Goal: Task Accomplishment & Management: Manage account settings

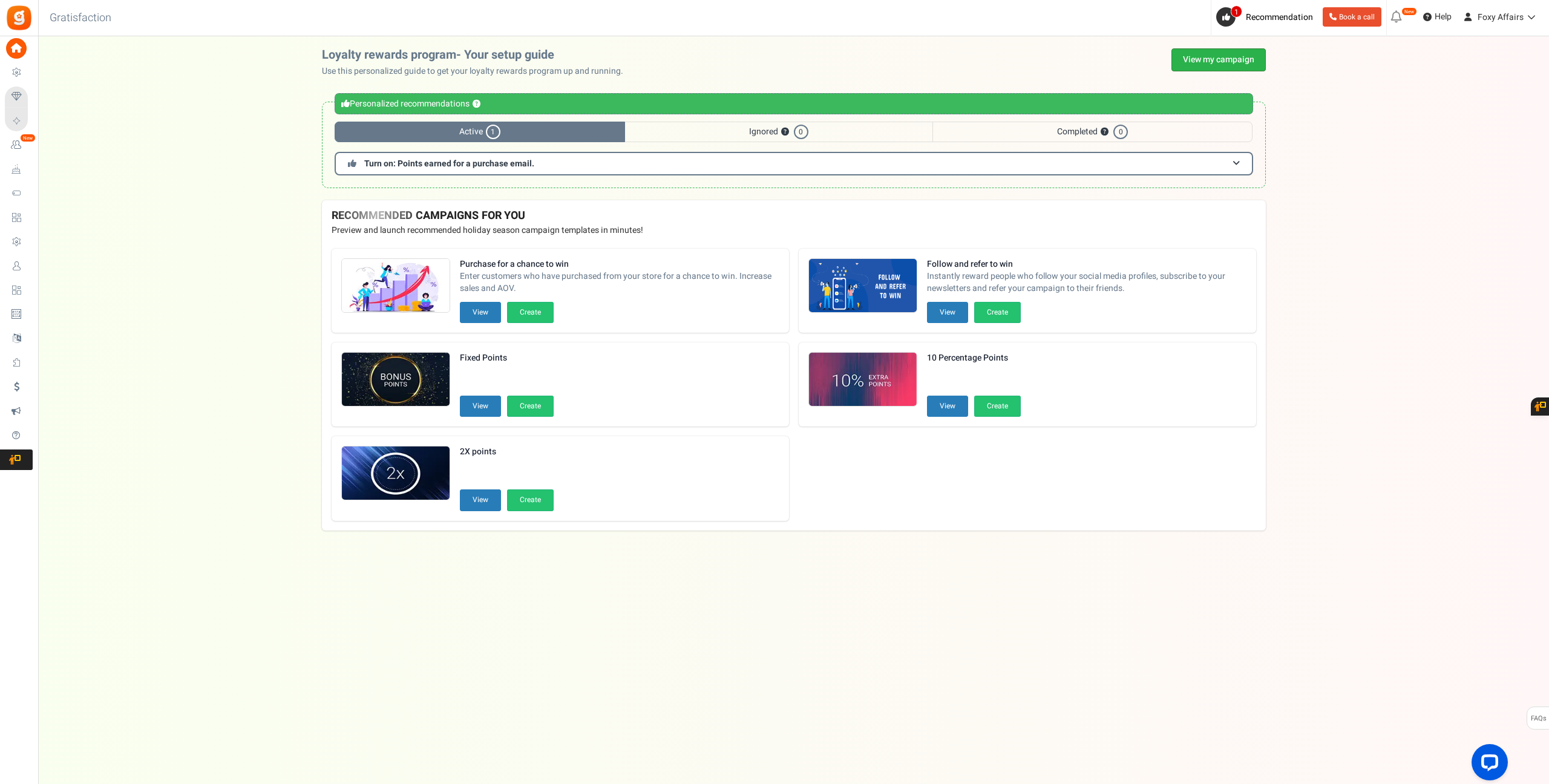
click at [1228, 61] on link "View my campaign" at bounding box center [1218, 60] width 95 height 23
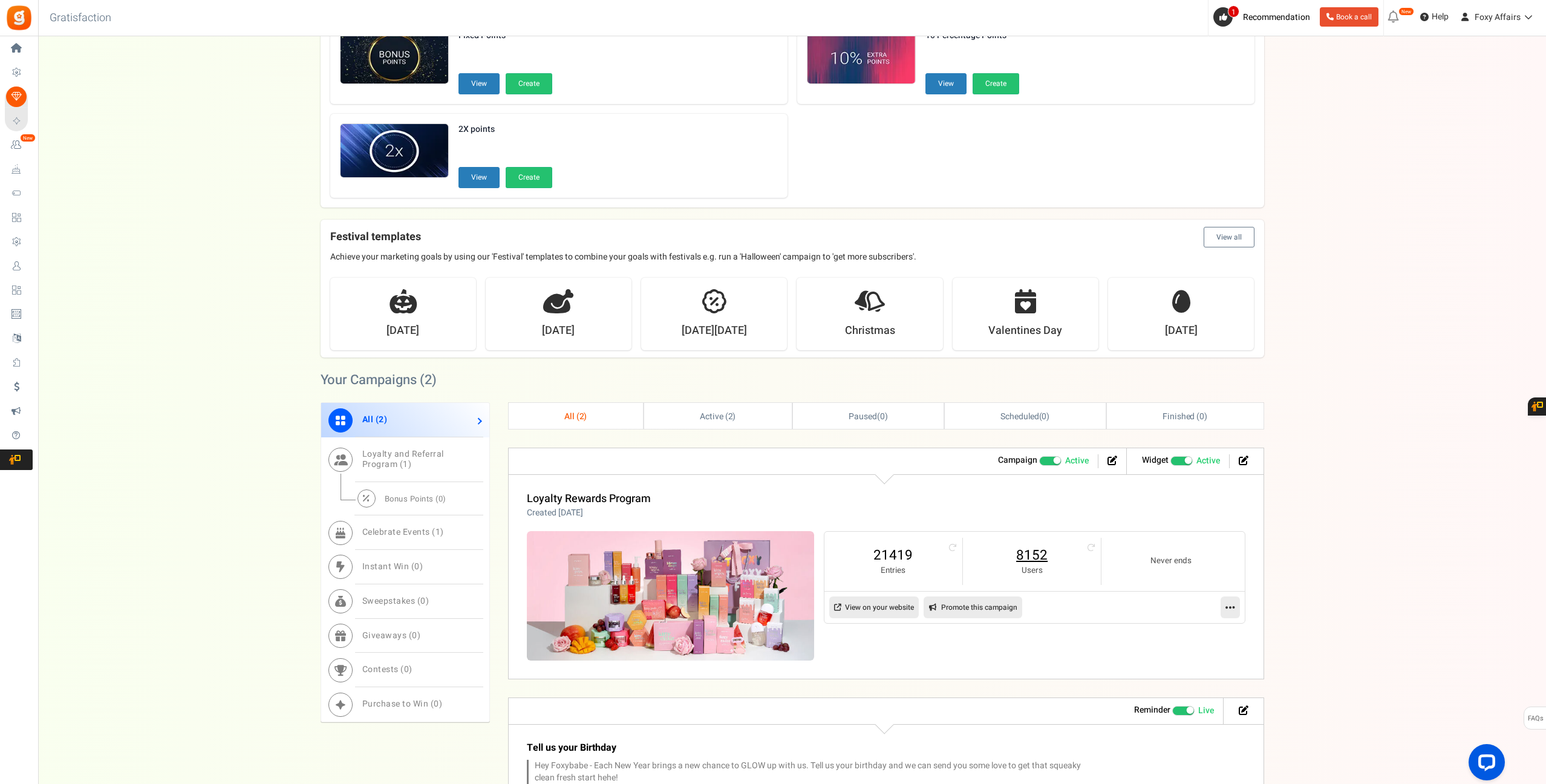
scroll to position [208, 0]
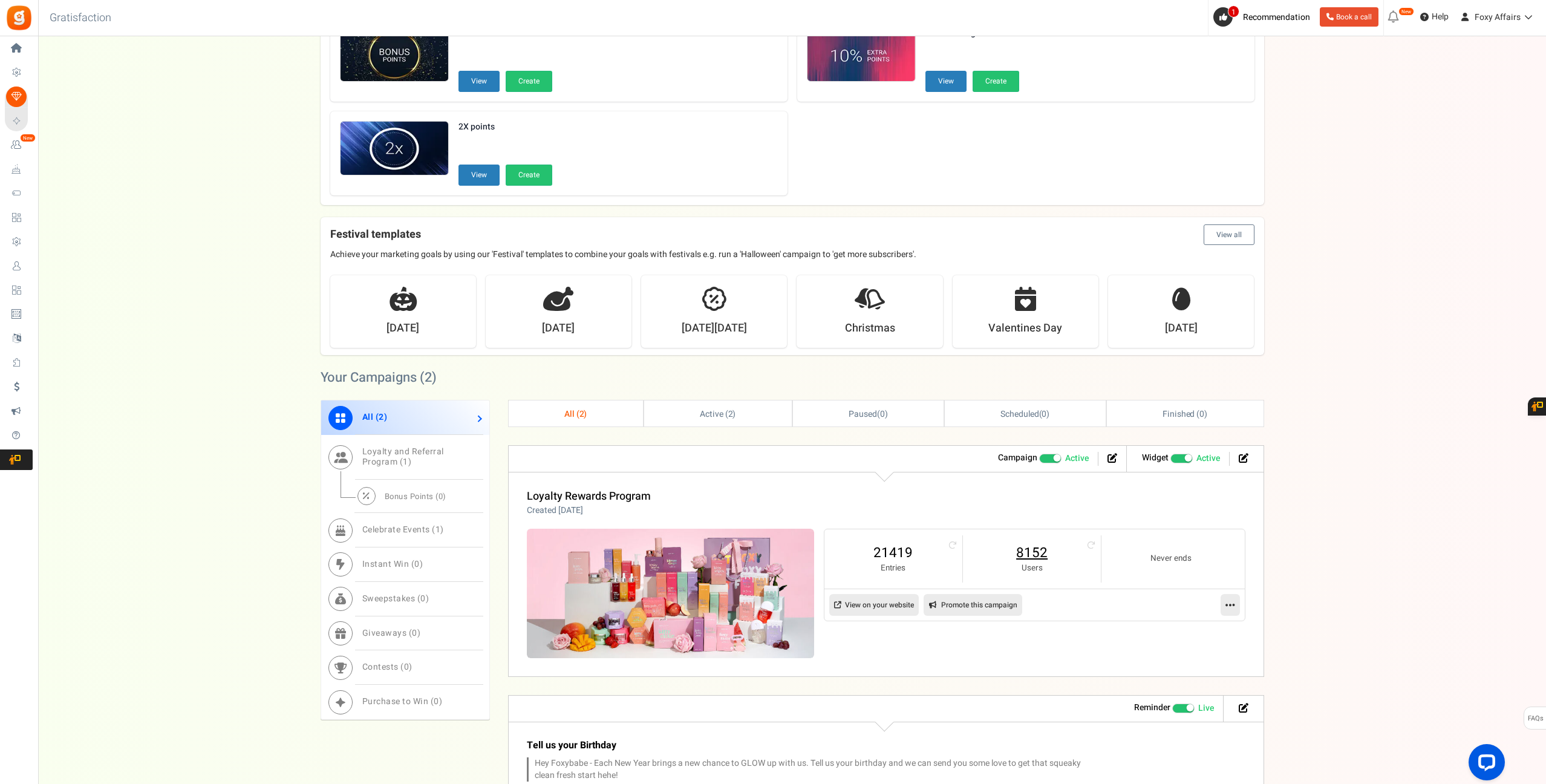
click at [1043, 545] on link "8152" at bounding box center [1032, 553] width 114 height 19
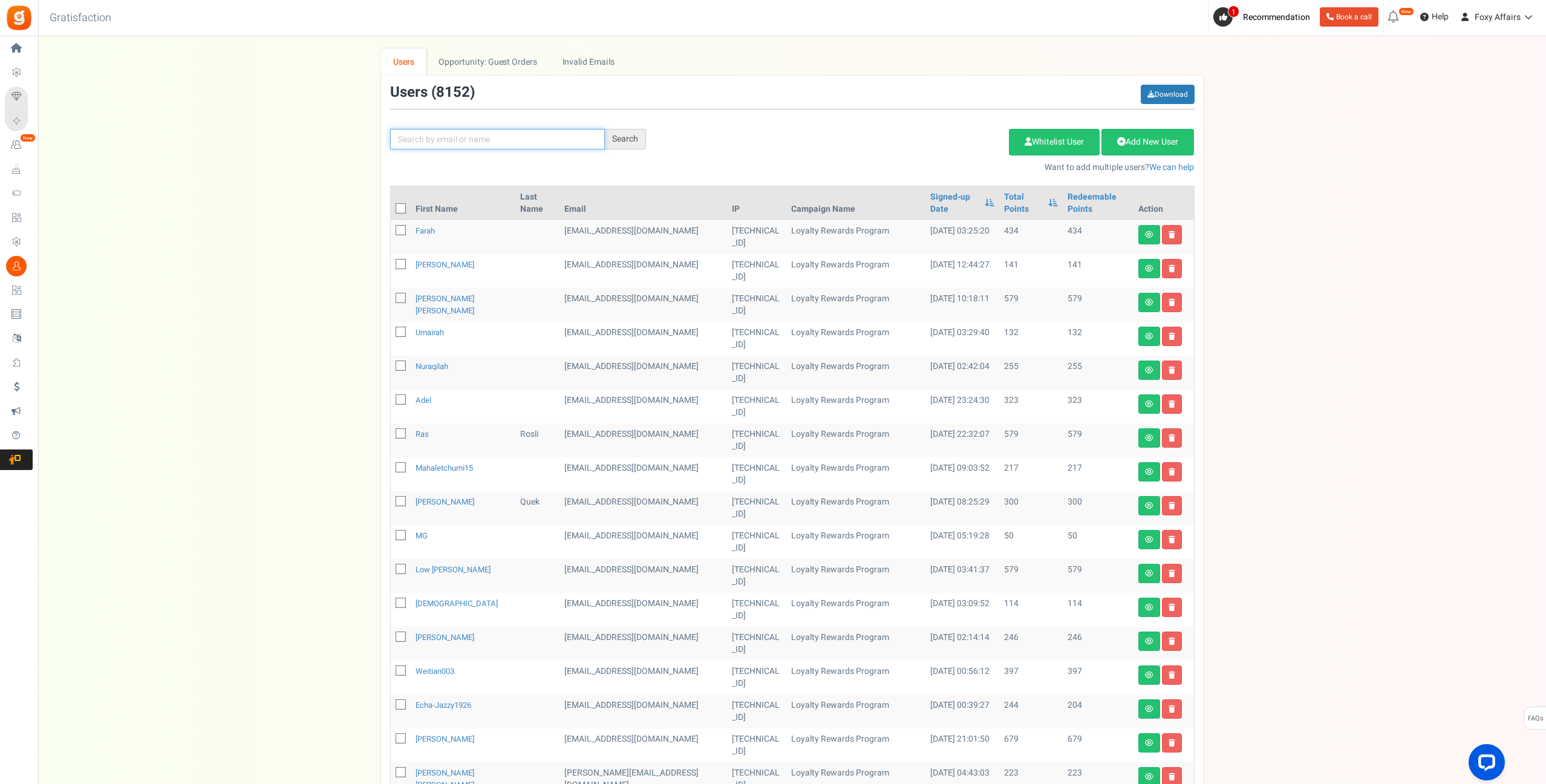
click at [559, 149] on input "text" at bounding box center [498, 139] width 215 height 20
paste input "[EMAIL_ADDRESS][DOMAIN_NAME]"
type input "[EMAIL_ADDRESS][DOMAIN_NAME]"
click at [633, 140] on div "Search" at bounding box center [625, 139] width 41 height 20
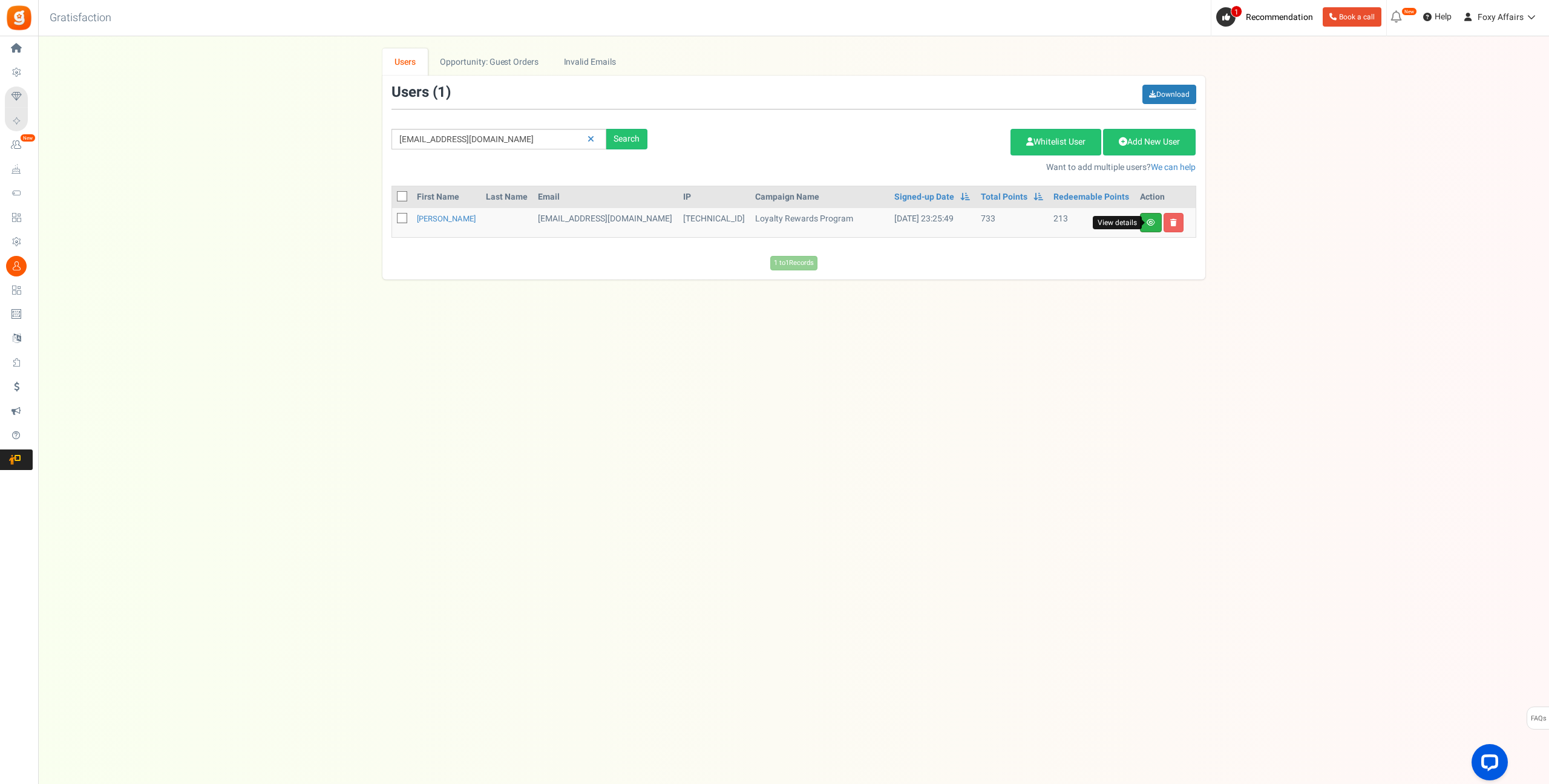
click at [1153, 222] on icon at bounding box center [1151, 223] width 9 height 8
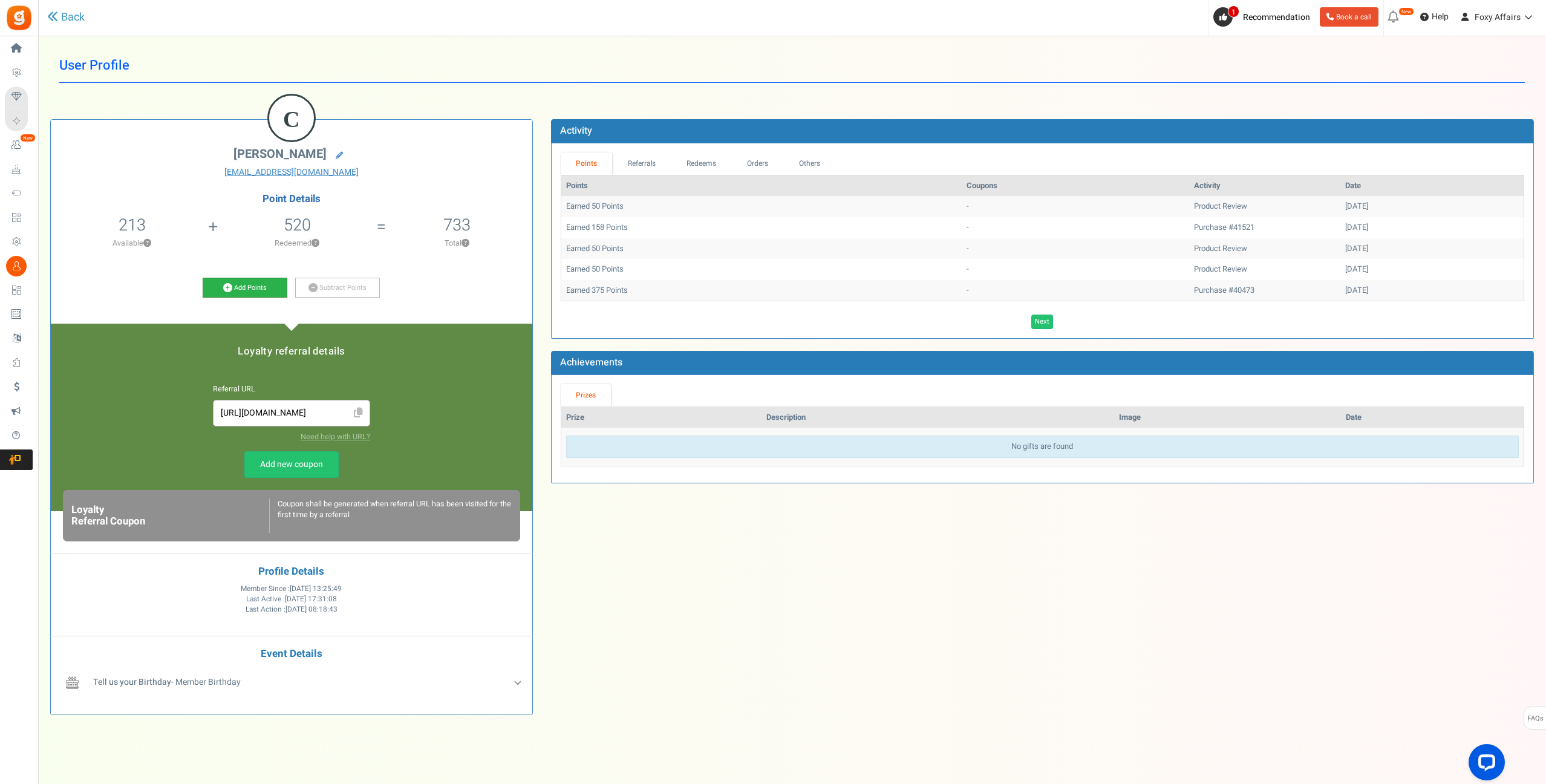
click at [230, 284] on icon at bounding box center [227, 287] width 9 height 9
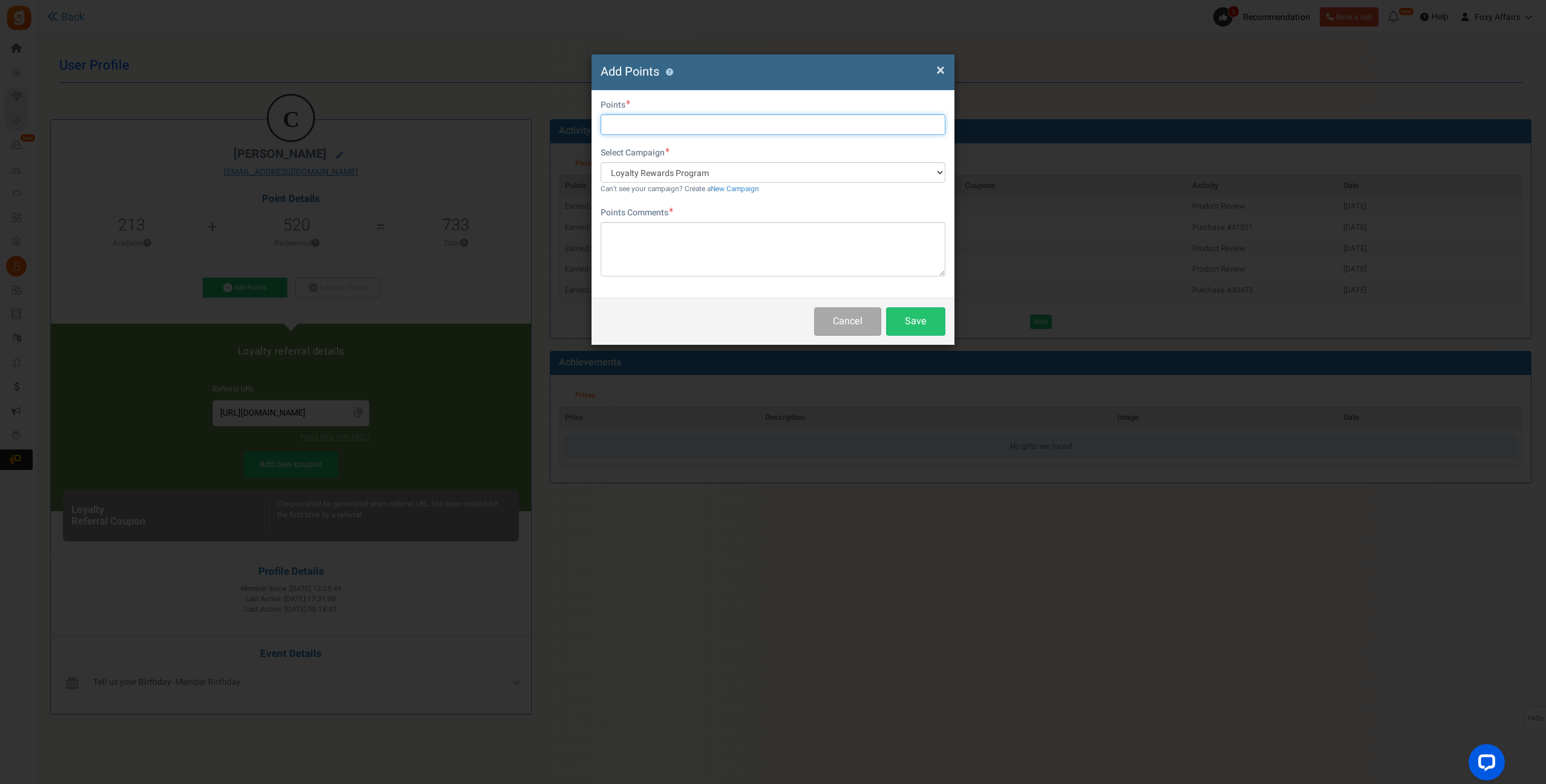
click at [717, 122] on input "text" at bounding box center [773, 124] width 345 height 20
type input "161"
click at [696, 246] on textarea at bounding box center [773, 249] width 345 height 54
type textarea "TikTok Order"
click at [927, 320] on button "Save" at bounding box center [915, 321] width 59 height 28
